Goal: Information Seeking & Learning: Compare options

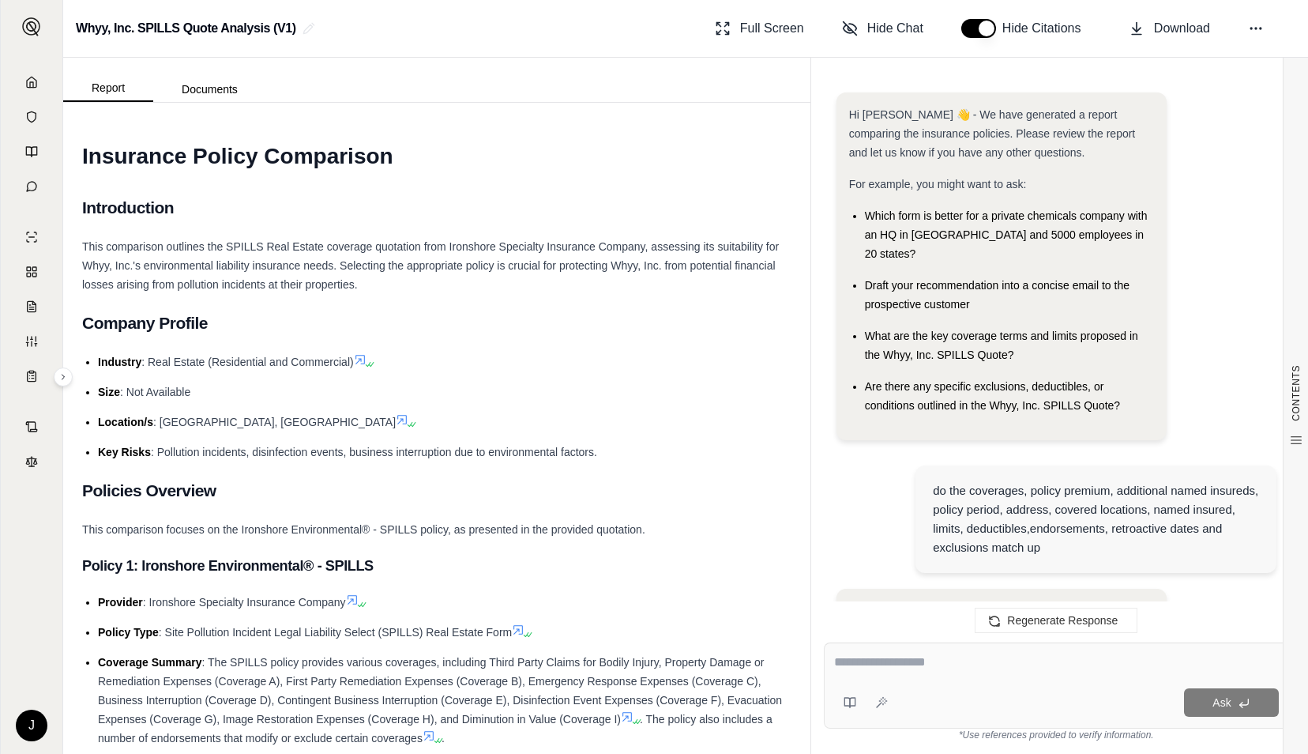
scroll to position [3900, 0]
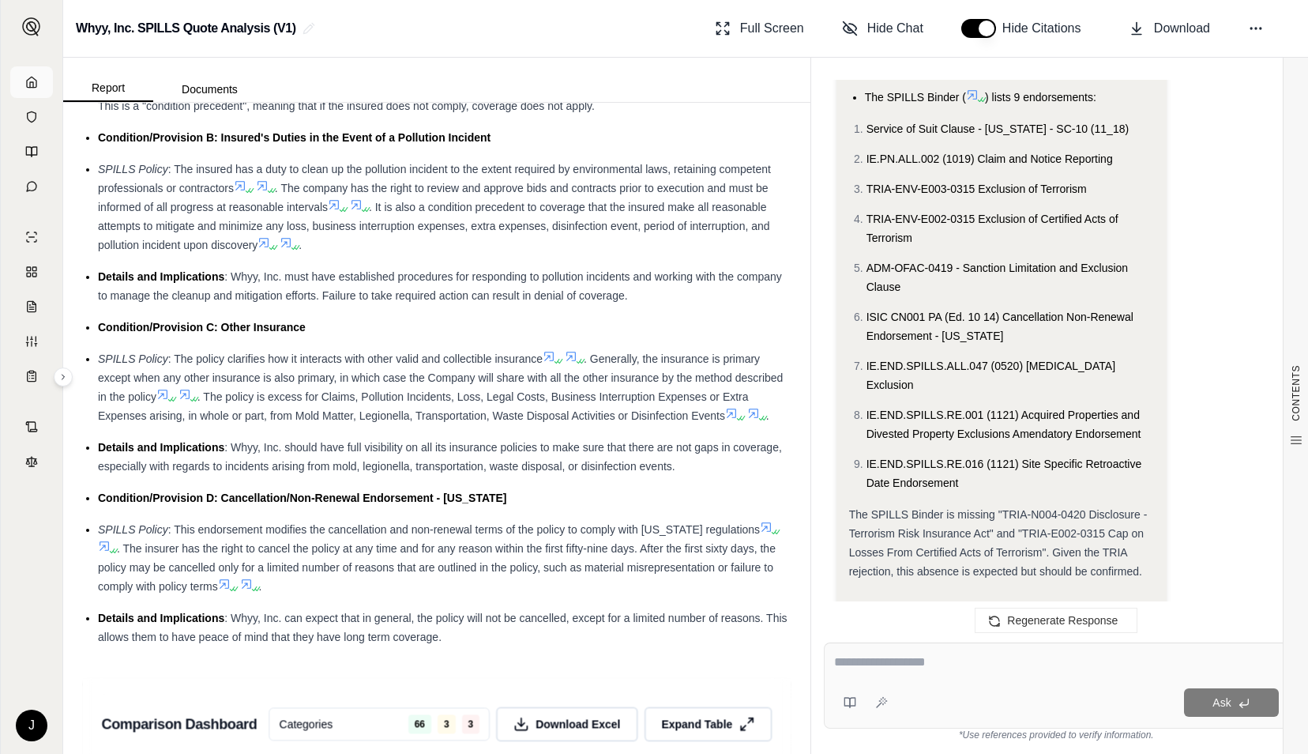
click at [33, 81] on icon at bounding box center [31, 82] width 13 height 13
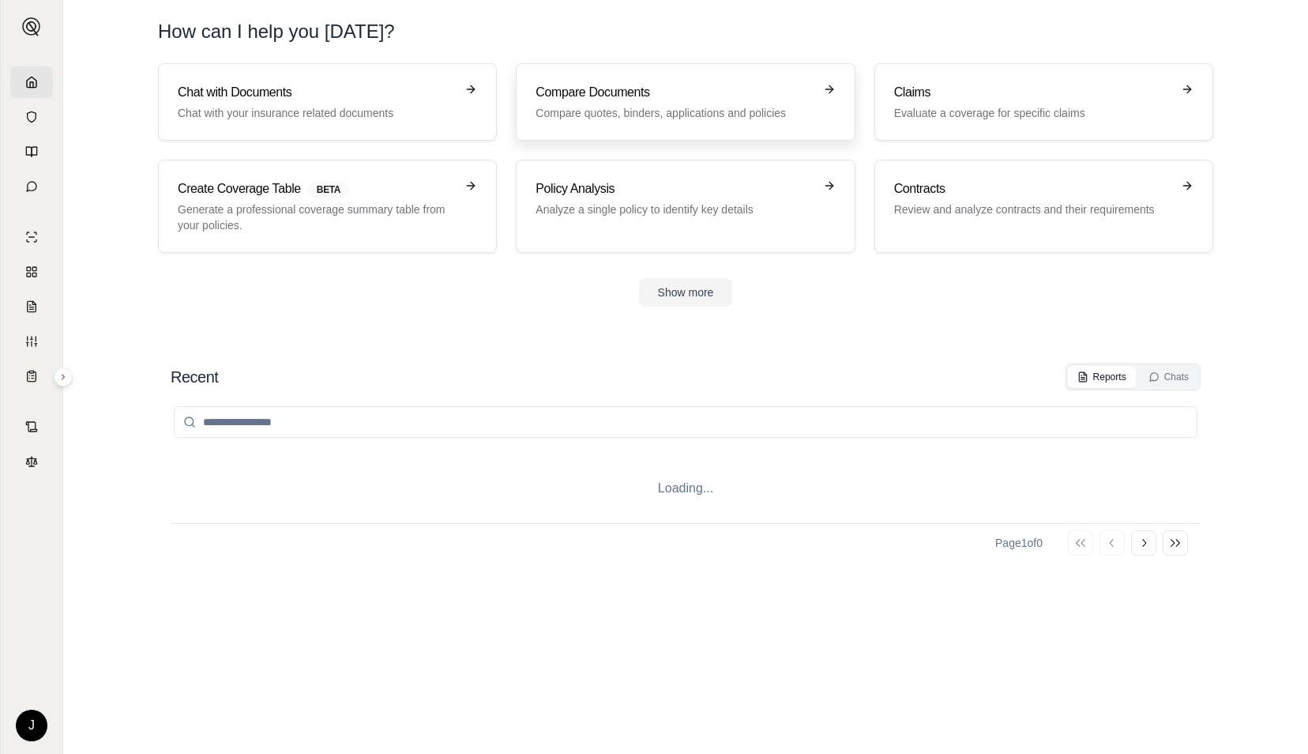
click at [581, 96] on h3 "Compare Documents" at bounding box center [674, 92] width 277 height 19
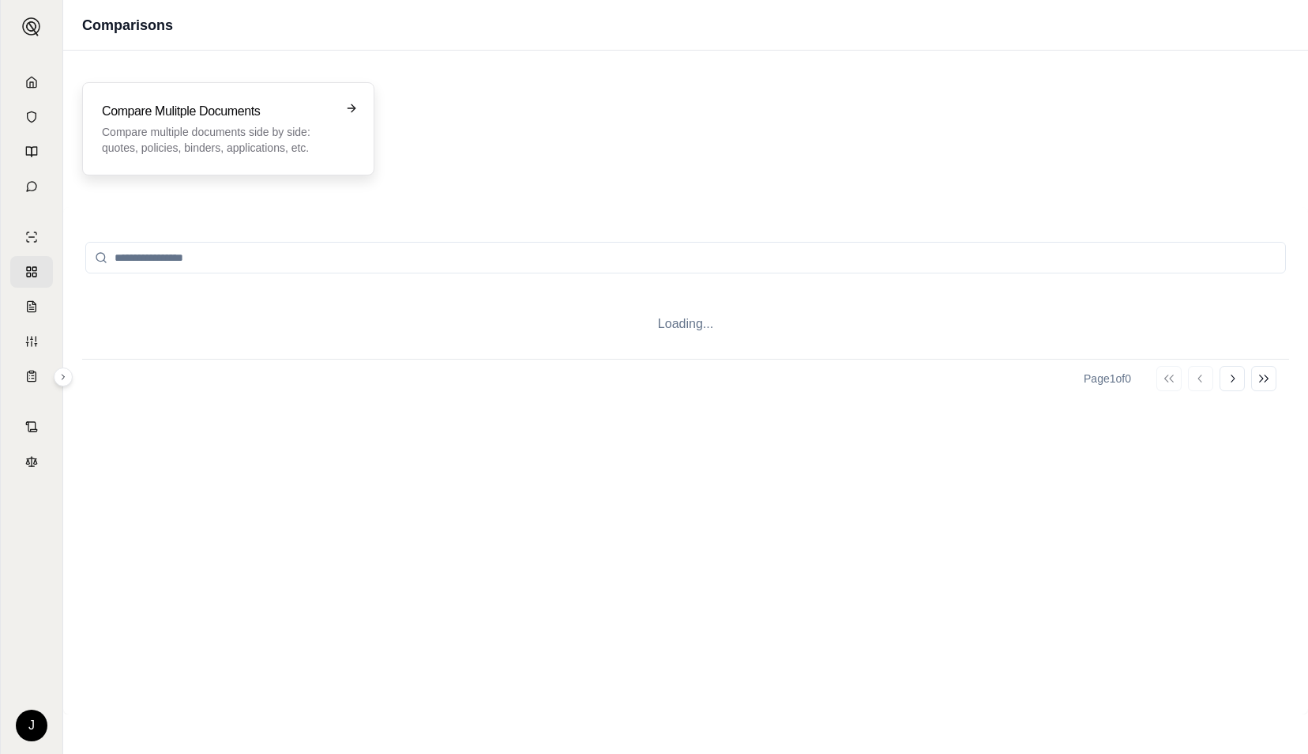
click at [257, 140] on p "Compare multiple documents side by side: quotes, policies, binders, application…" at bounding box center [217, 140] width 231 height 32
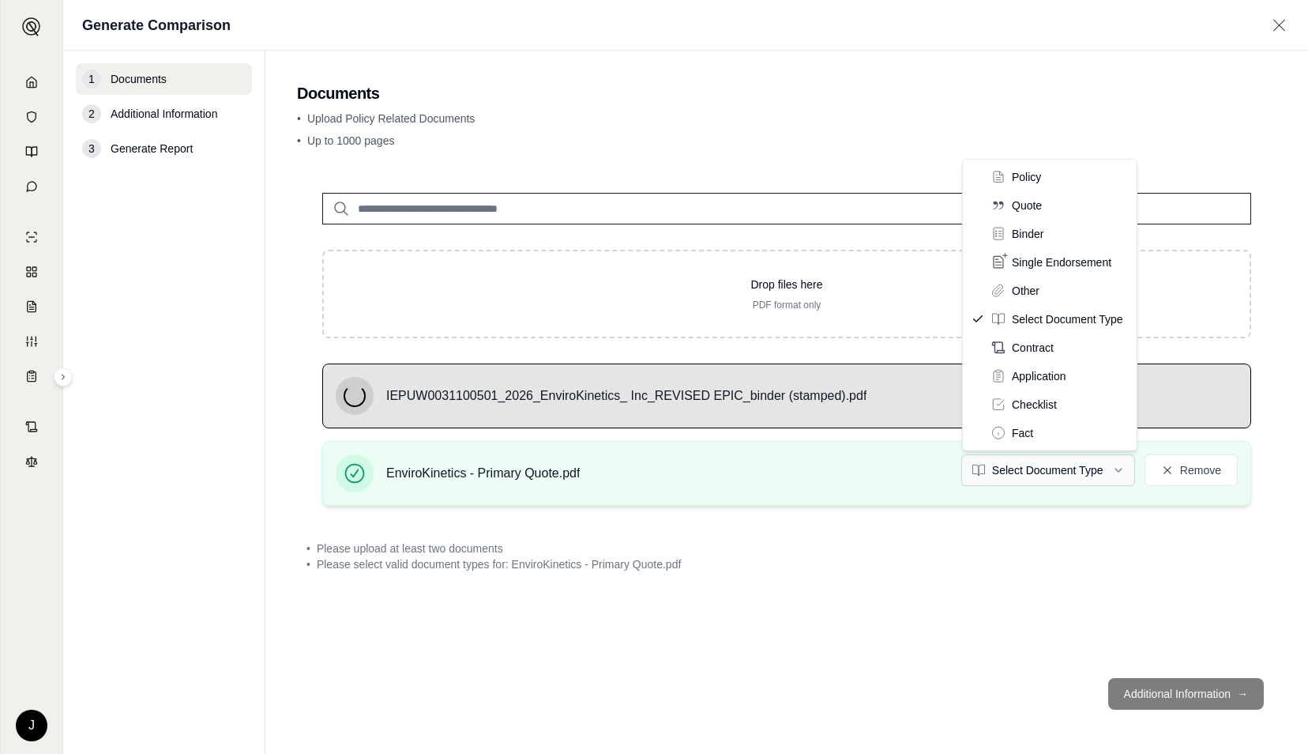
click at [1105, 468] on html "J Generate Comparison 1 Documents 2 Additional Information 3 Generate Report Do…" at bounding box center [654, 377] width 1308 height 754
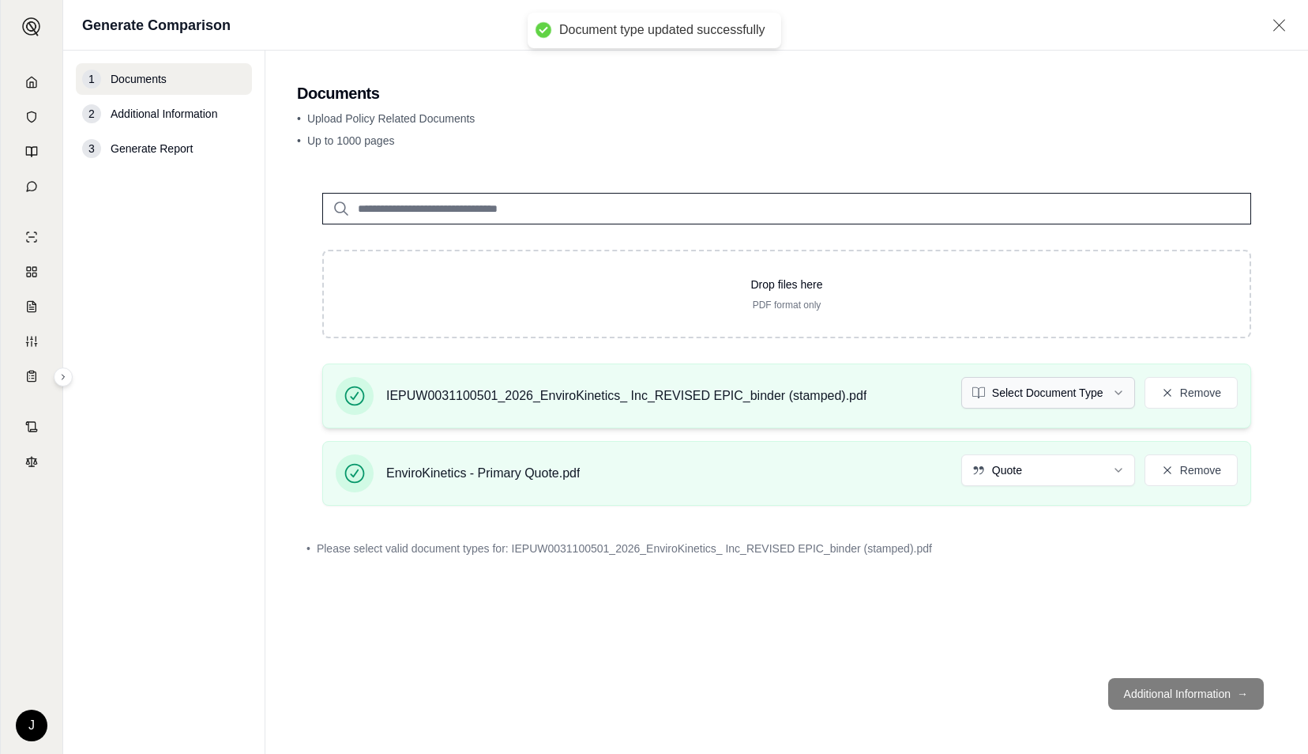
click at [1079, 396] on html "Document type updated successfully J Generate Comparison 1 Documents 2 Addition…" at bounding box center [654, 377] width 1308 height 754
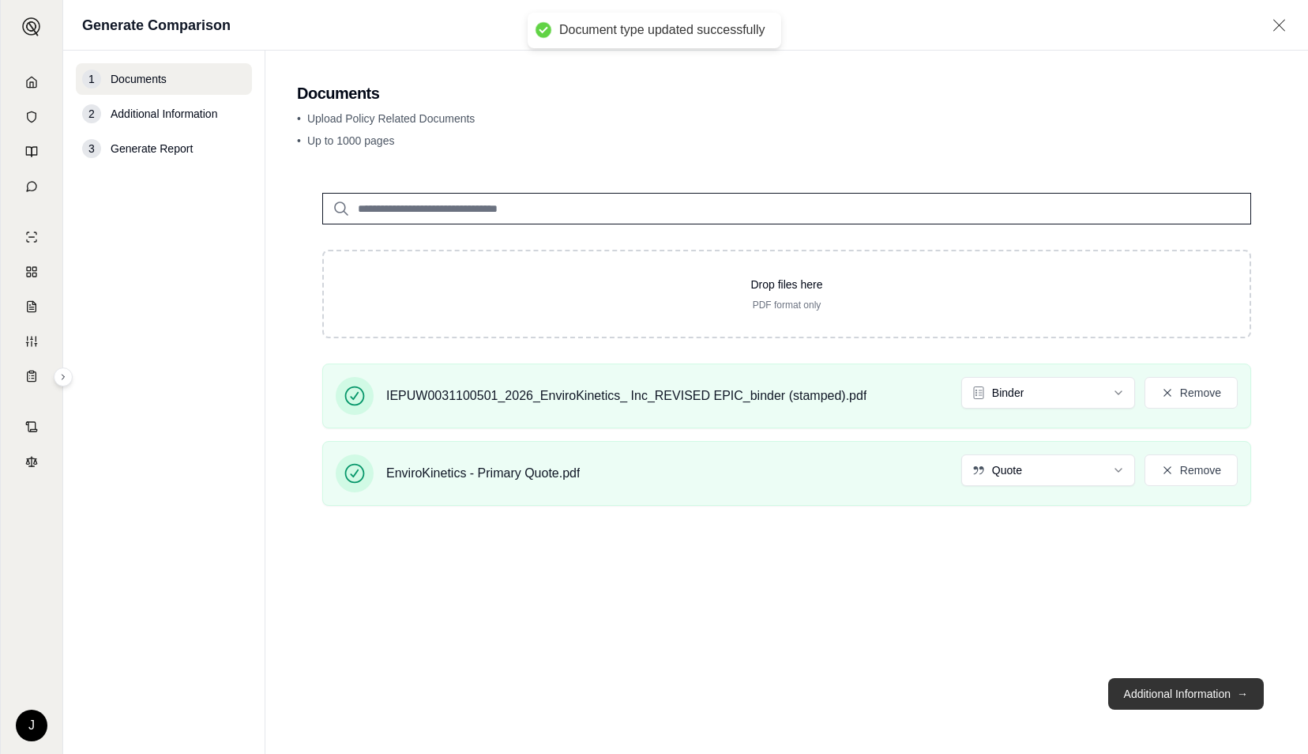
click at [1190, 699] on button "Additional Information →" at bounding box center [1186, 694] width 156 height 32
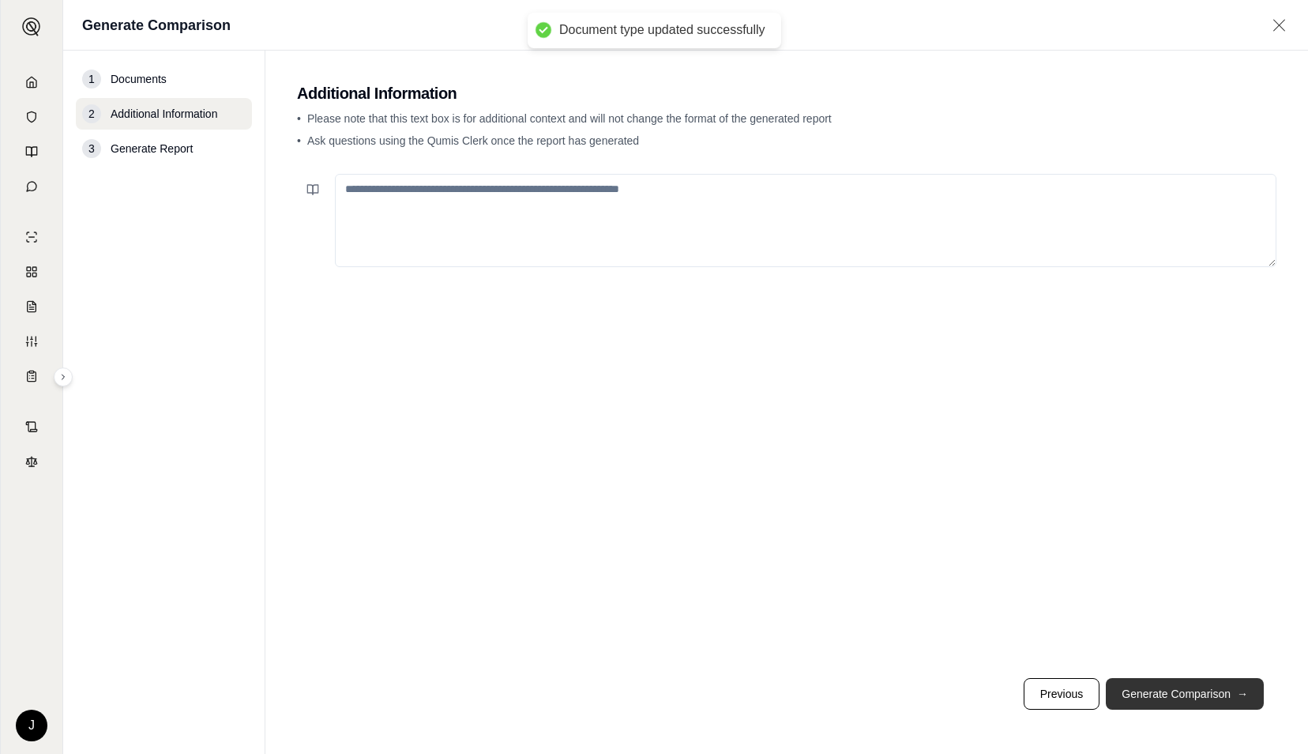
click at [1190, 699] on button "Generate Comparison →" at bounding box center [1185, 694] width 158 height 32
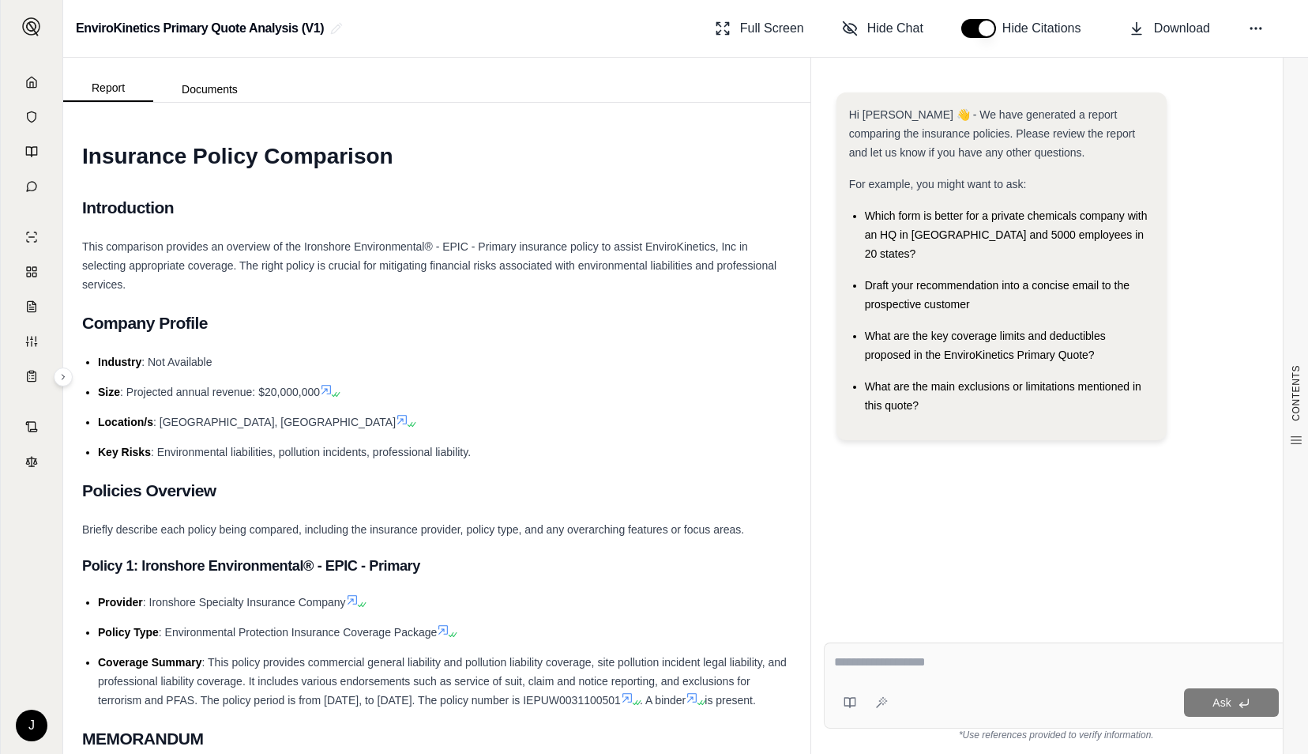
drag, startPoint x: 1002, startPoint y: 678, endPoint x: 991, endPoint y: 667, distance: 15.6
click at [1002, 678] on div "Ask" at bounding box center [1056, 685] width 465 height 86
paste textarea "**********"
type textarea "**********"
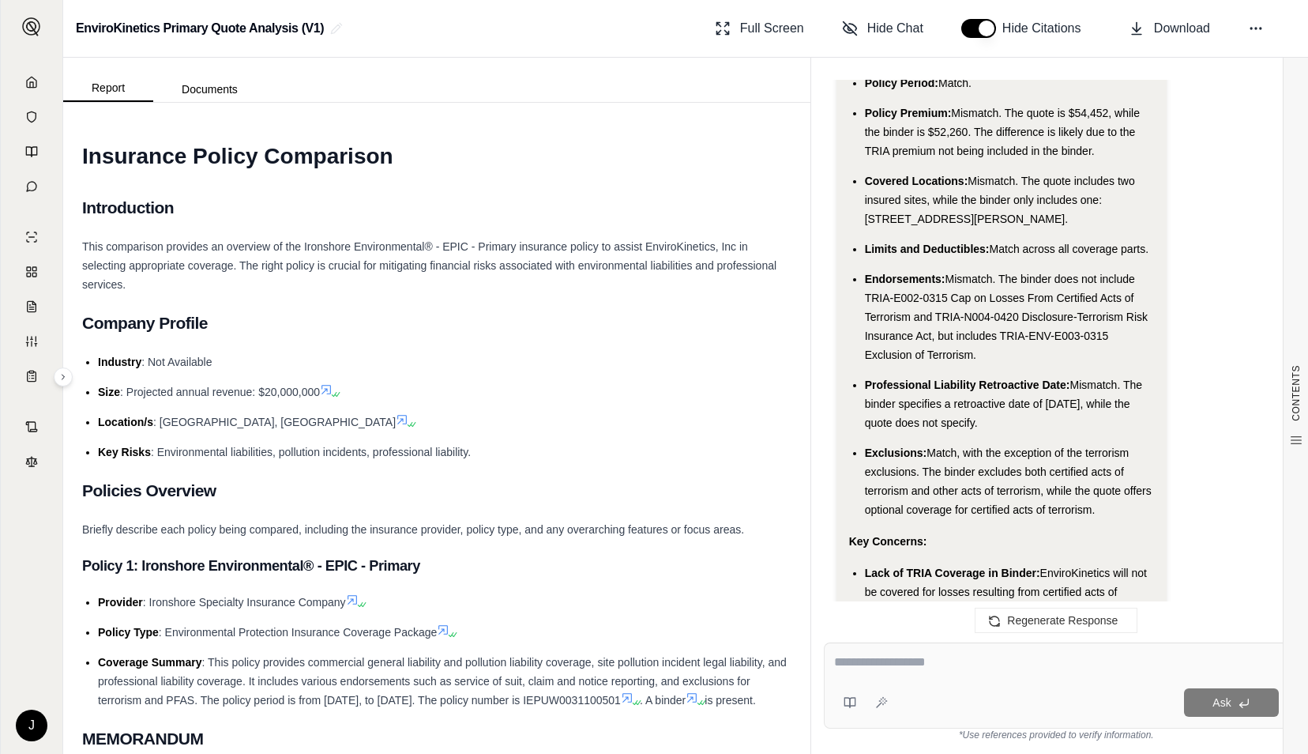
scroll to position [4820, 0]
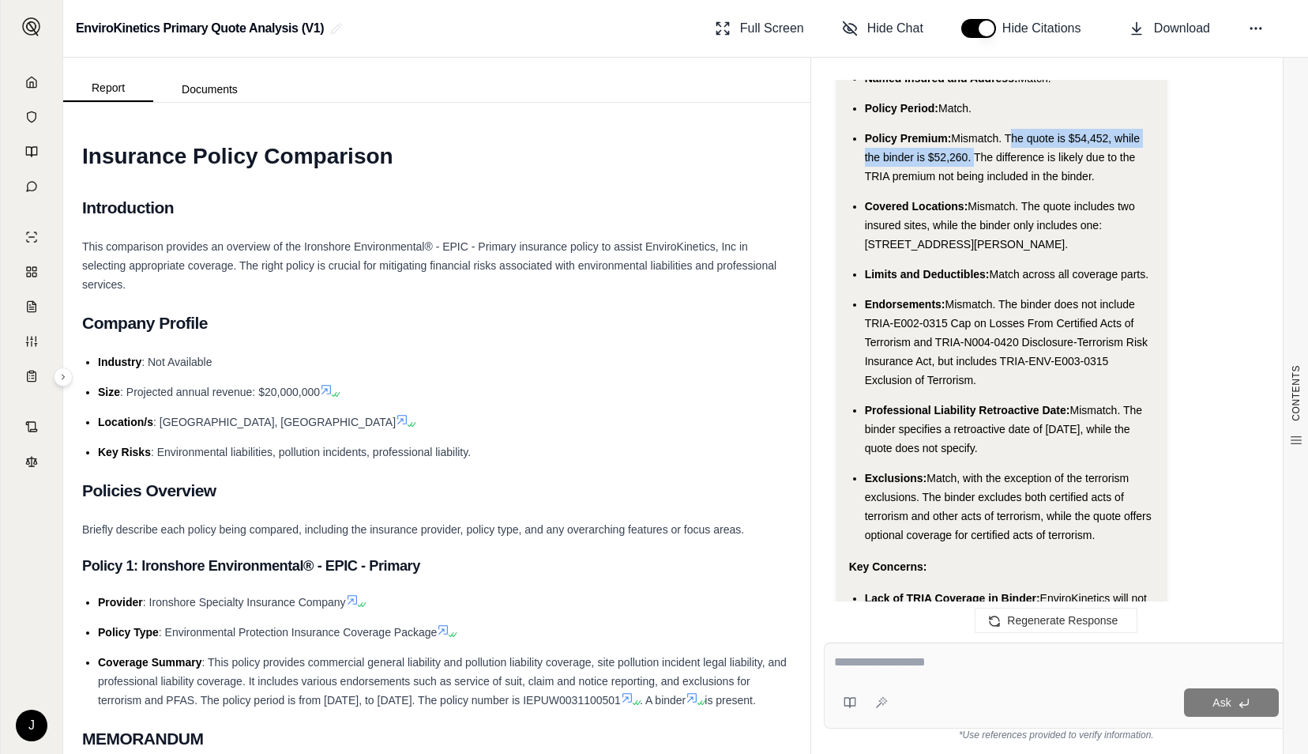
drag, startPoint x: 1010, startPoint y: 152, endPoint x: 972, endPoint y: 179, distance: 47.1
click at [972, 179] on span "Mismatch. The quote is $54,452, while the binder is $52,260. The difference is …" at bounding box center [1002, 157] width 275 height 51
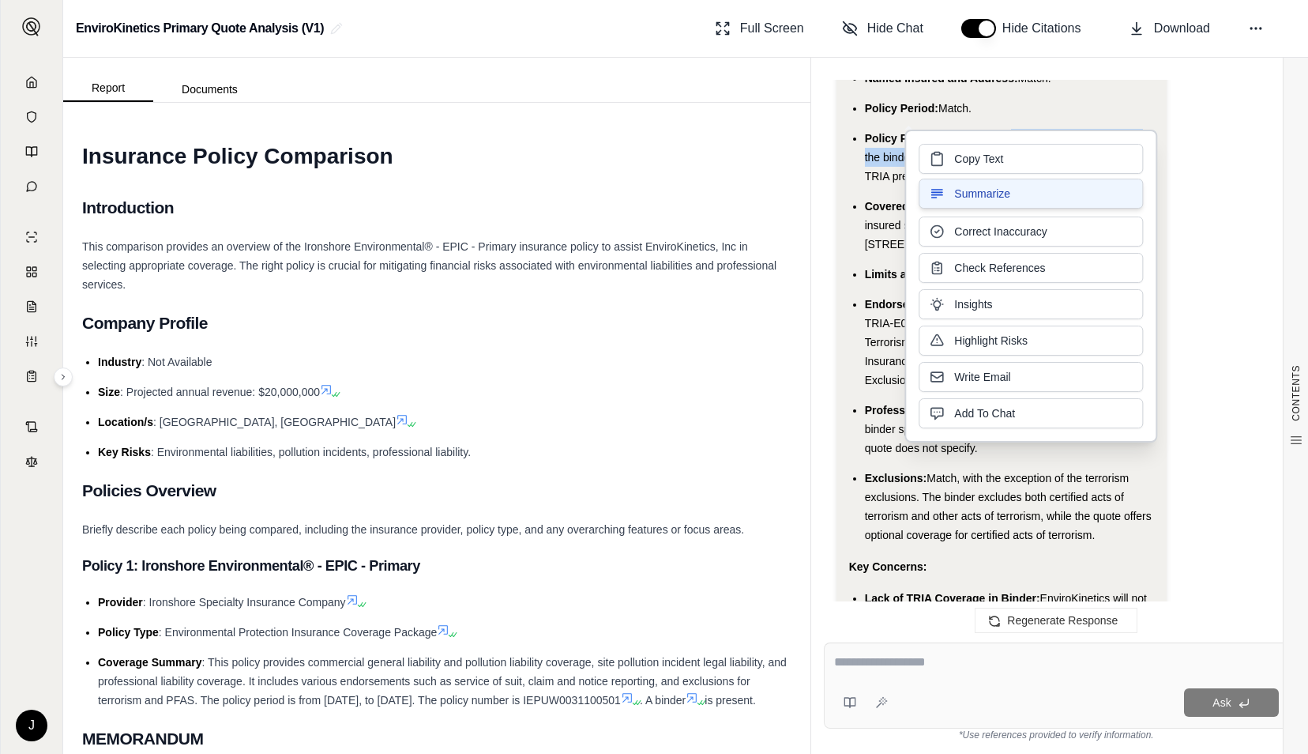
copy span "The quote is $54,452, while the binder is $52,260."
click at [811, 286] on div "Hi [PERSON_NAME] 👋 - We have generated a report comparing the insurance policie…" at bounding box center [1056, 348] width 491 height 562
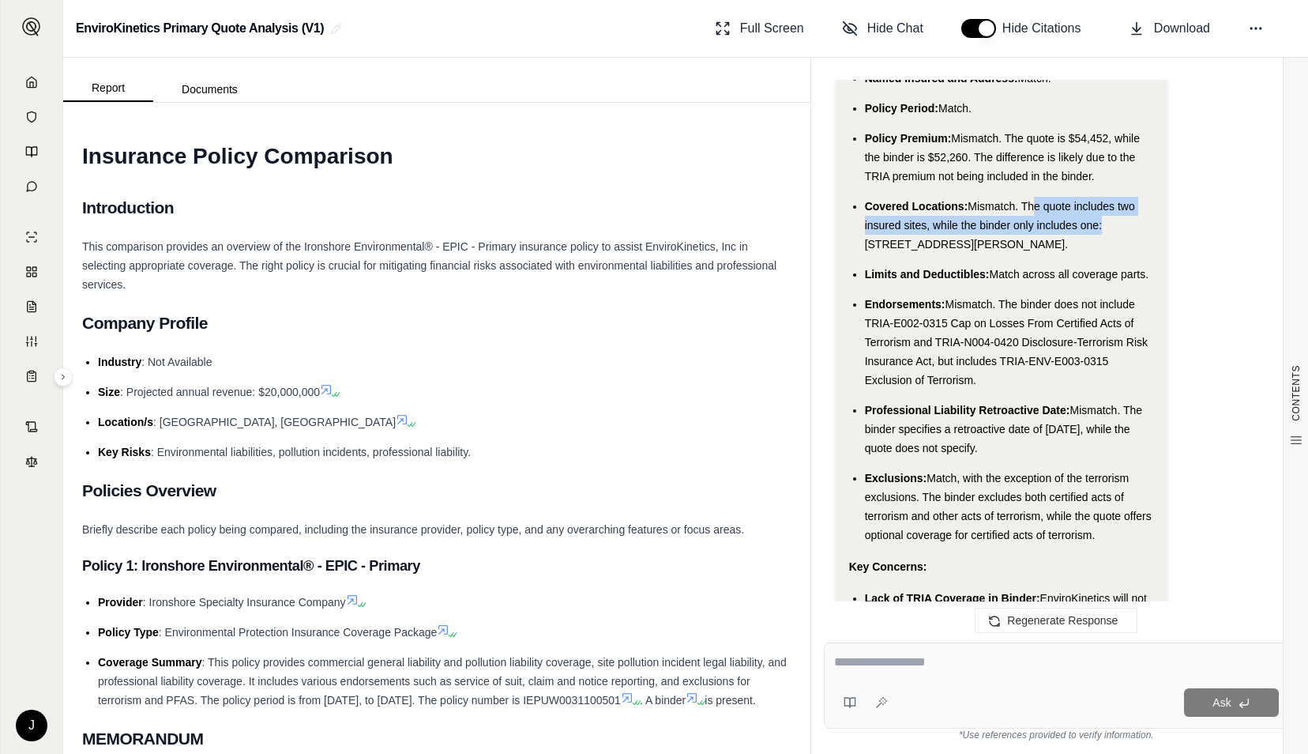
drag, startPoint x: 1028, startPoint y: 220, endPoint x: 1099, endPoint y: 246, distance: 75.7
click at [1099, 246] on span "Mismatch. The quote includes two insured sites, while the binder only includes …" at bounding box center [1000, 225] width 270 height 51
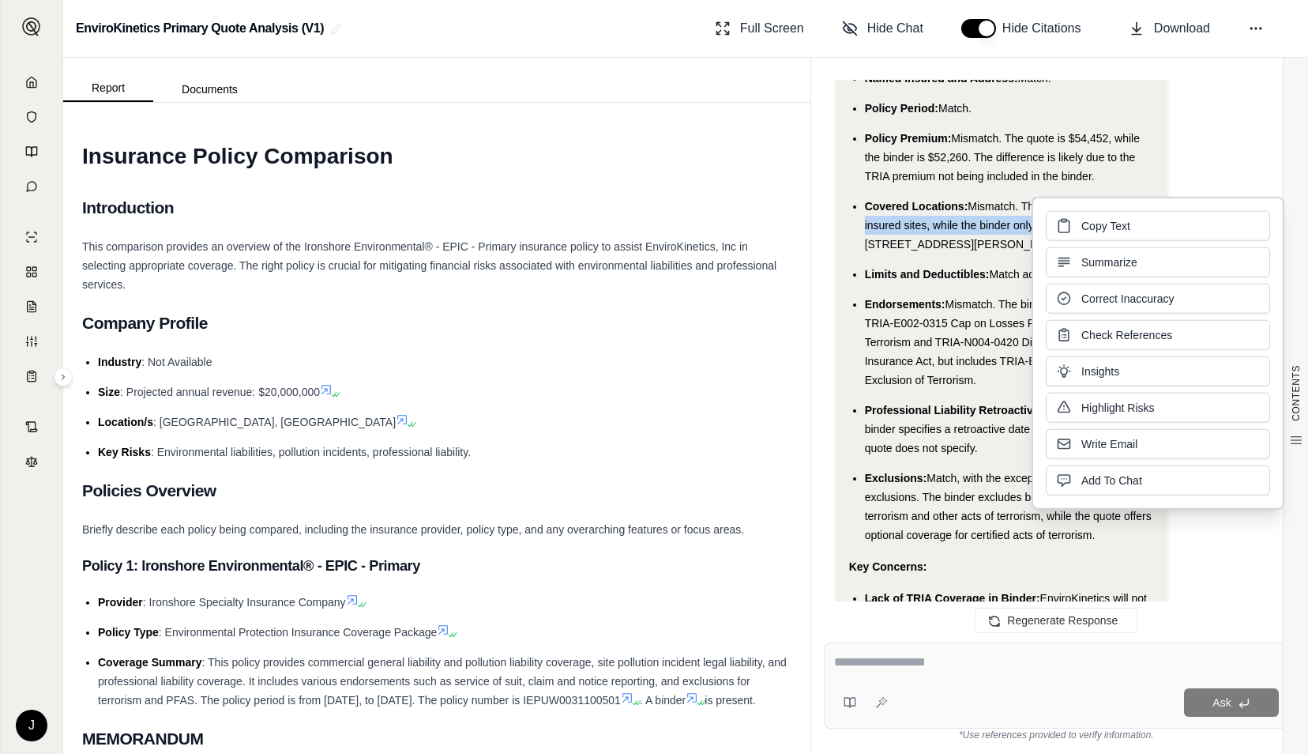
copy span "he quote includes two insured sites, while the binder only includes one"
click at [811, 305] on div "Hi [PERSON_NAME] 👋 - We have generated a report comparing the insurance policie…" at bounding box center [1056, 348] width 491 height 562
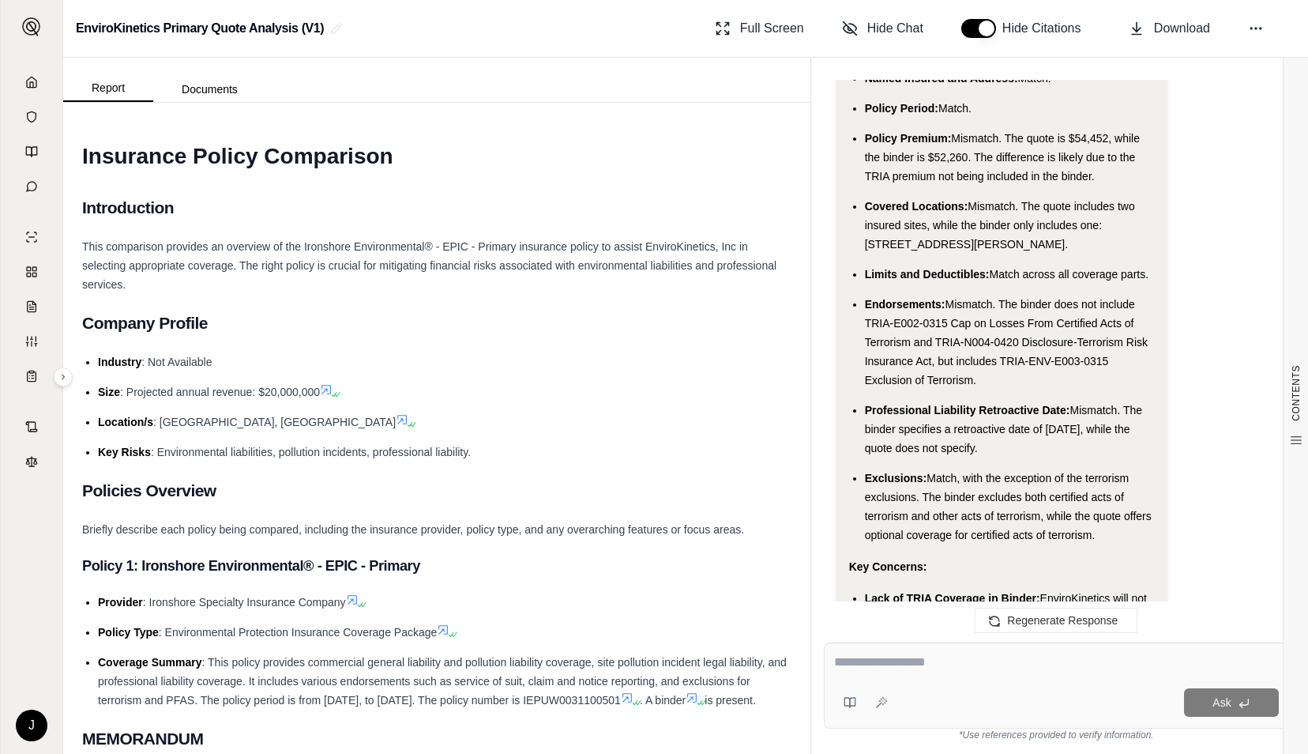
scroll to position [4583, 0]
